Goal: Information Seeking & Learning: Understand process/instructions

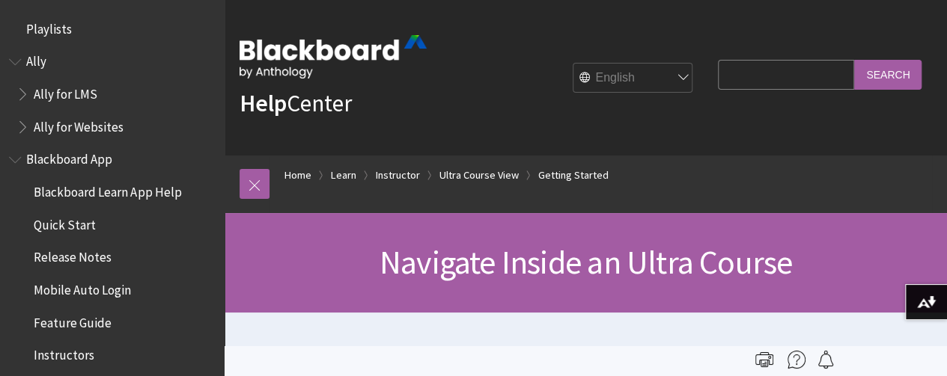
scroll to position [1909, 0]
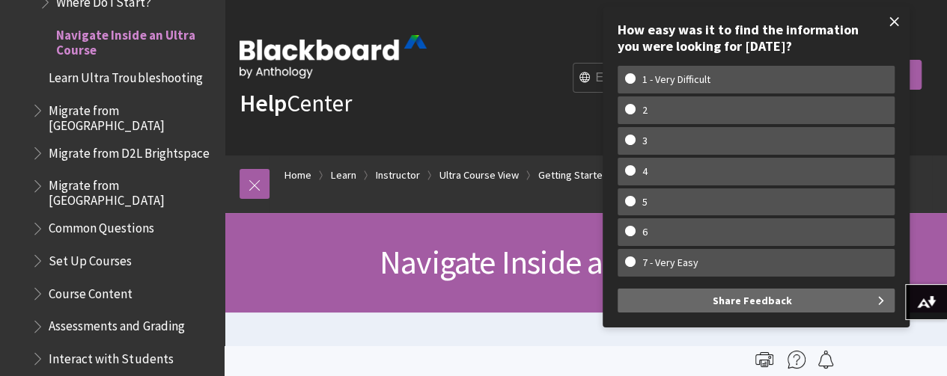
click at [894, 18] on span at bounding box center [893, 21] width 31 height 31
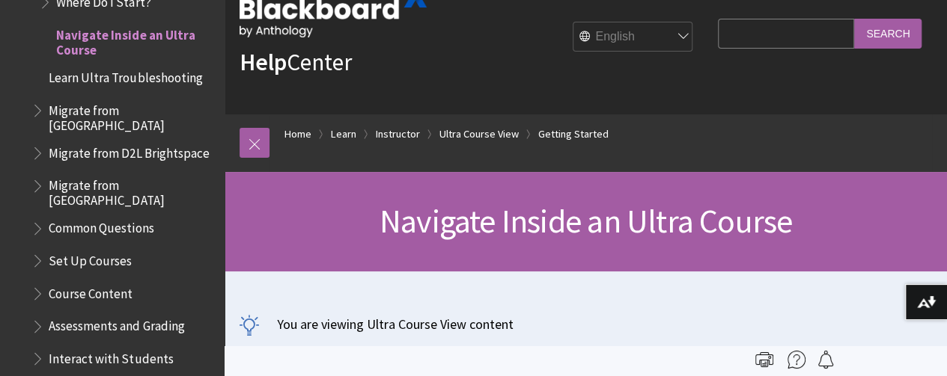
scroll to position [0, 0]
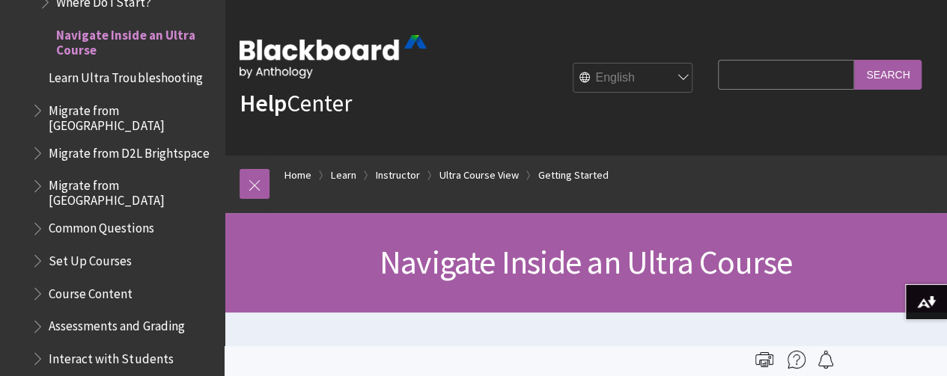
click at [81, 281] on span "Course Content" at bounding box center [91, 291] width 84 height 20
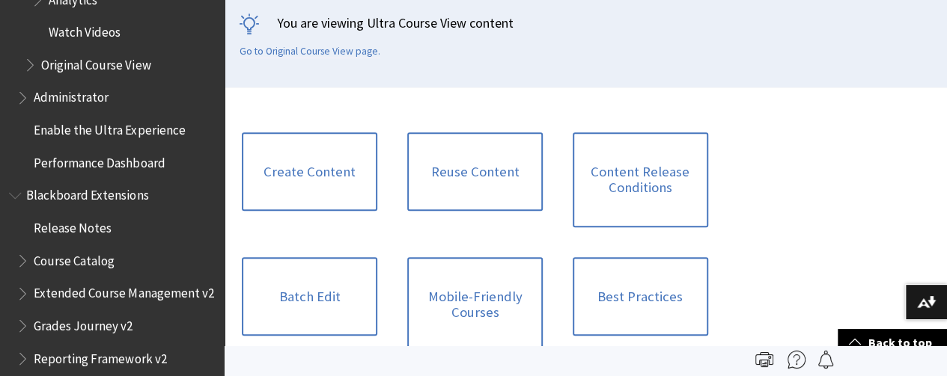
scroll to position [2454, 0]
click at [286, 198] on link "Create Content" at bounding box center [309, 171] width 135 height 79
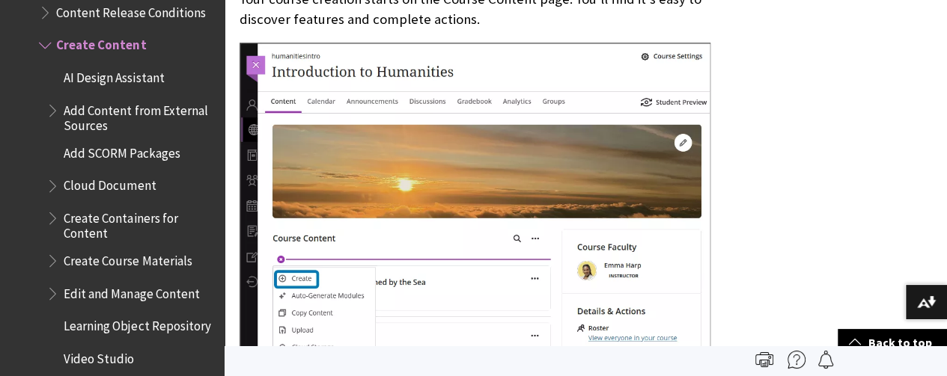
scroll to position [551, 0]
